Goal: Information Seeking & Learning: Understand process/instructions

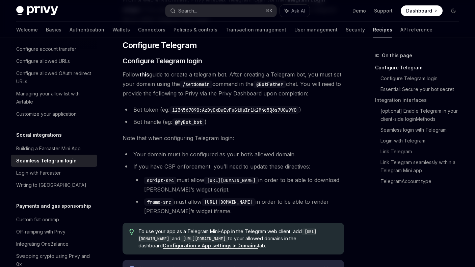
scroll to position [124, 0]
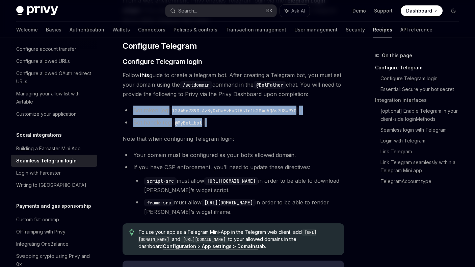
drag, startPoint x: 233, startPoint y: 124, endPoint x: 132, endPoint y: 109, distance: 102.0
click at [132, 109] on ul "Bot token (eg: 1234567890:AzByCxDwEvFuGtHsIr1k2M4o5Q6s7U8w9Y0 ) Bot handle (eg:…" at bounding box center [234, 116] width 222 height 22
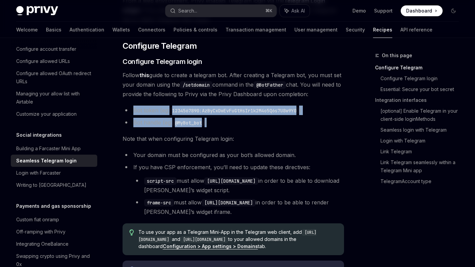
drag, startPoint x: 220, startPoint y: 121, endPoint x: 130, endPoint y: 109, distance: 90.3
click at [130, 109] on ul "Bot token (eg: 1234567890:AzByCxDwEvFuGtHsIr1k2M4o5Q6s7U8w9Y0 ) Bot handle (eg:…" at bounding box center [234, 116] width 222 height 22
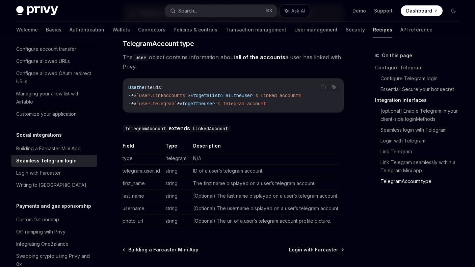
scroll to position [1242, 0]
click at [144, 173] on td "telegram_user_id" at bounding box center [143, 170] width 40 height 13
copy td "telegram_user_id"
